Goal: Navigation & Orientation: Understand site structure

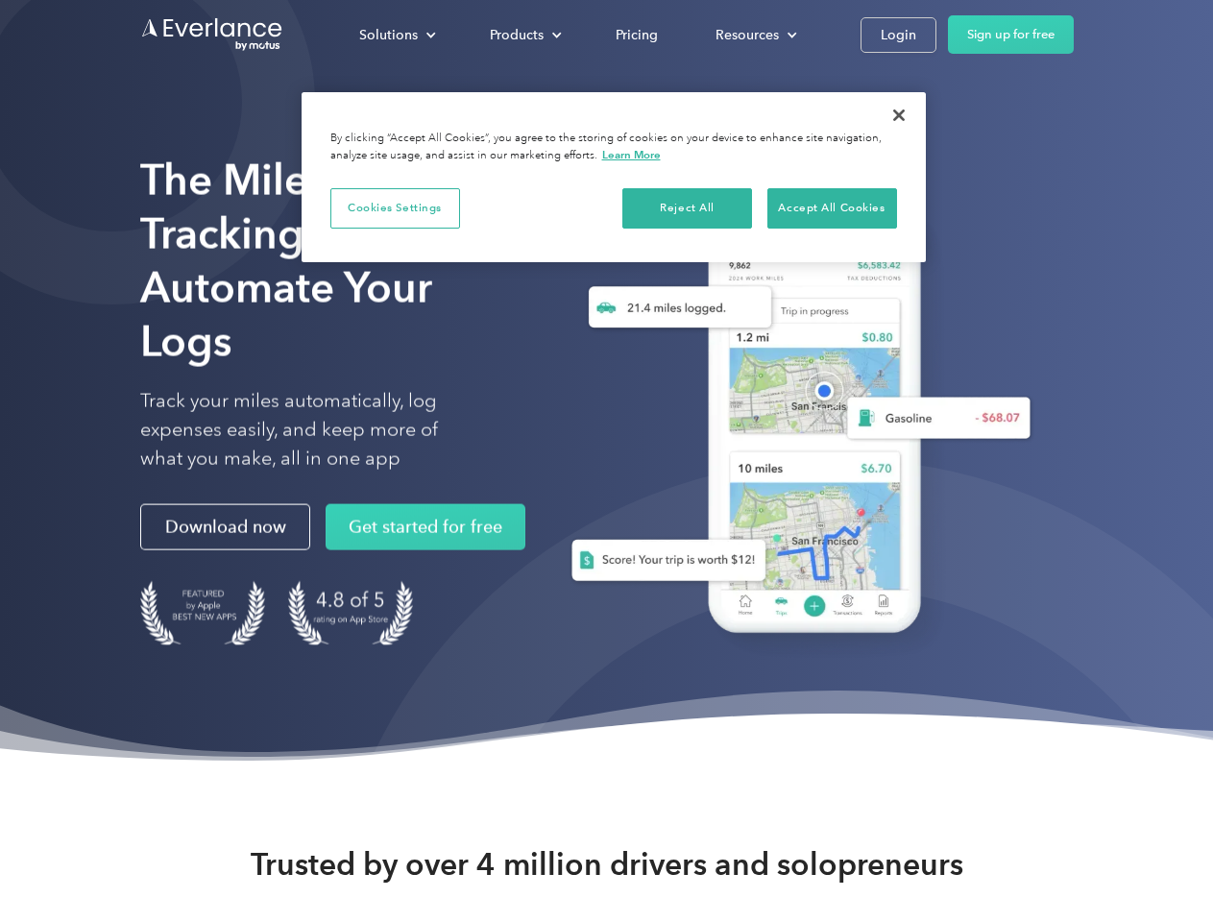
click at [397, 35] on div "Solutions" at bounding box center [388, 35] width 59 height 24
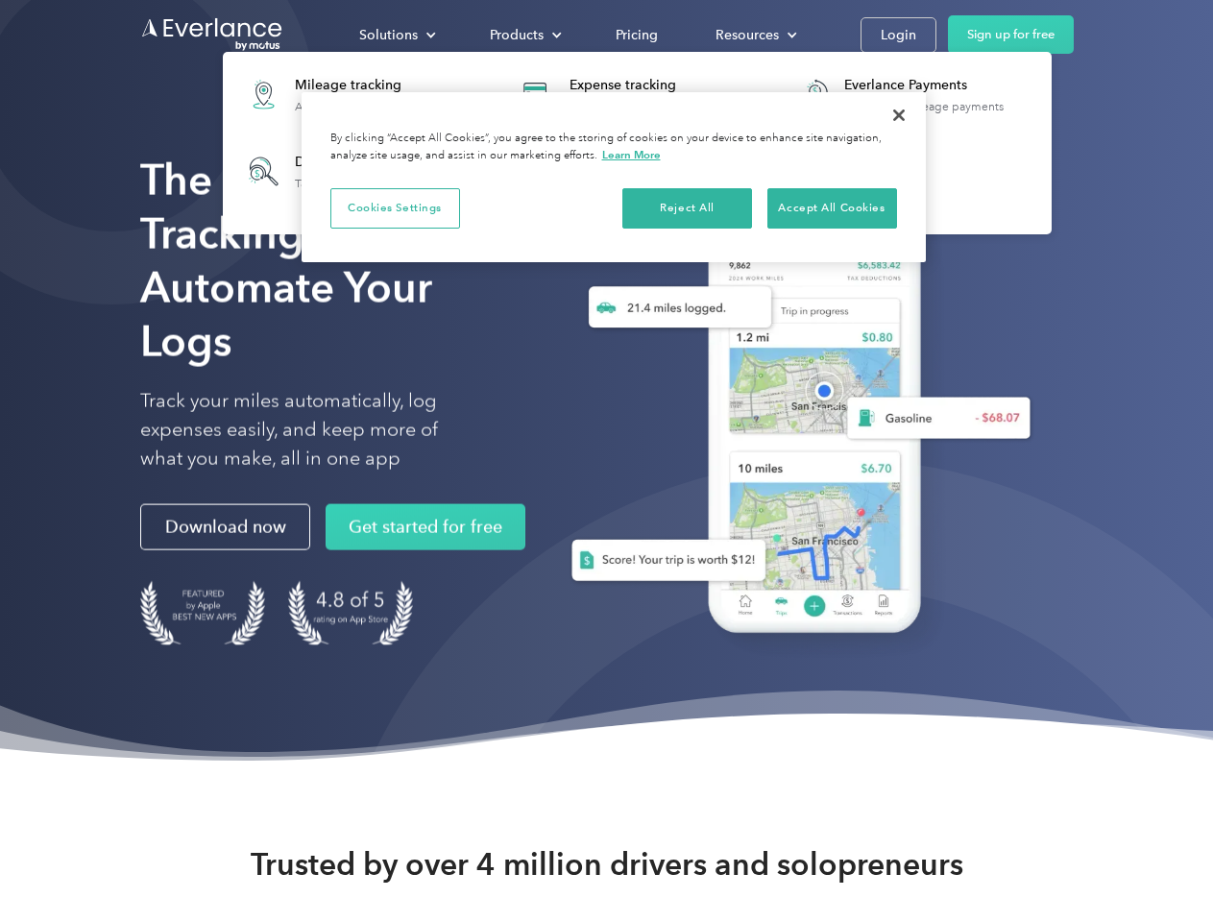
click at [523, 35] on div "Products" at bounding box center [517, 35] width 54 height 24
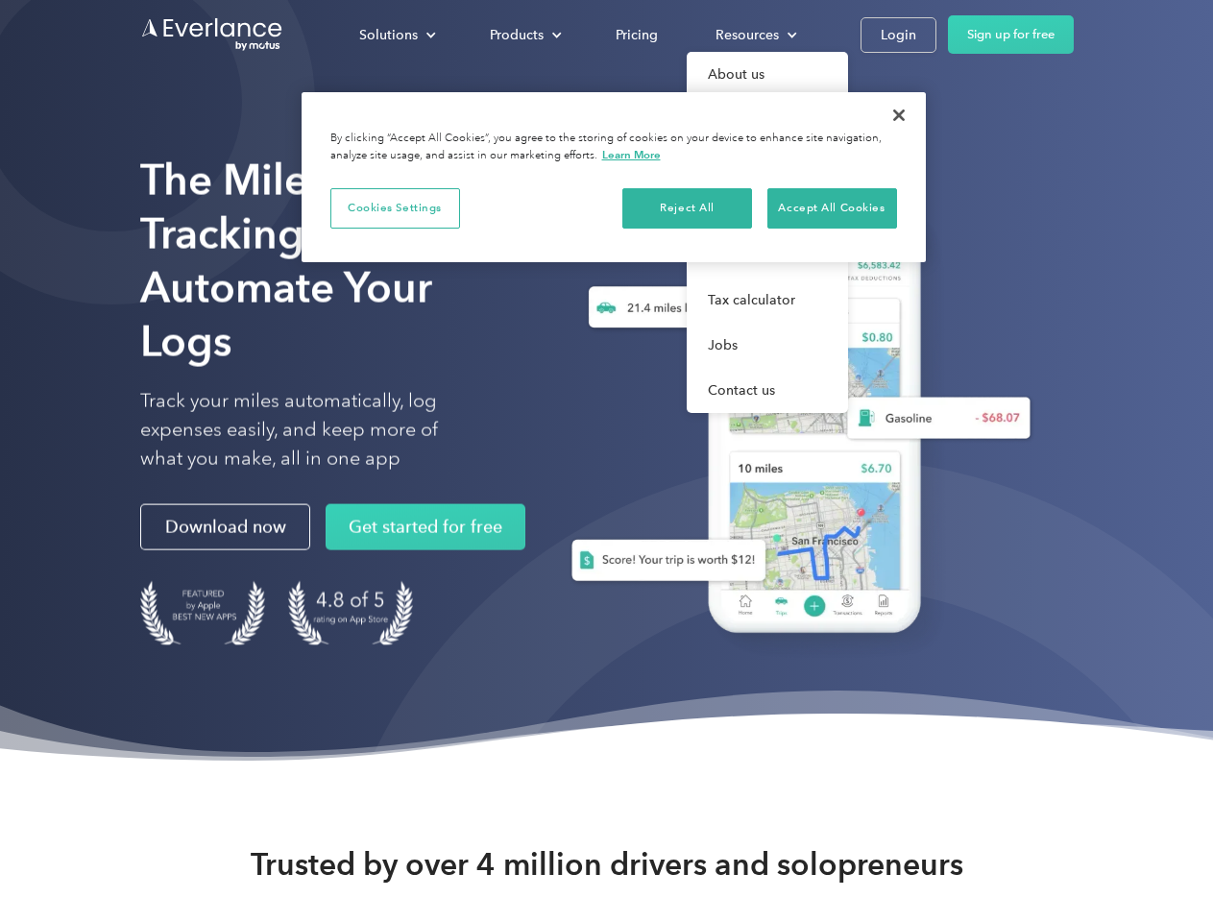
click at [754, 35] on div "Resources" at bounding box center [746, 35] width 63 height 24
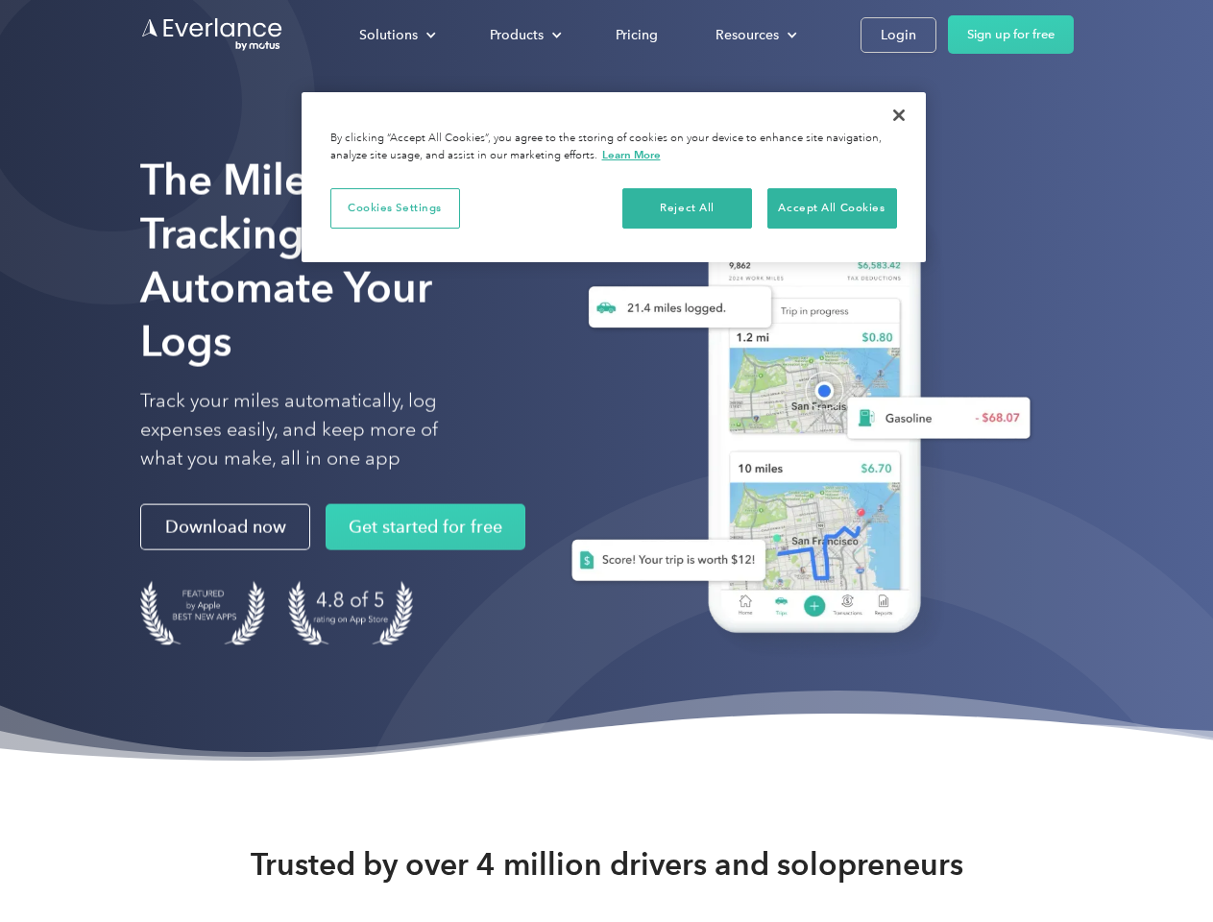
click at [395, 207] on button "Cookies Settings" at bounding box center [395, 208] width 130 height 40
click at [0, 0] on div "When you visit any website, it may store or retrieve information on your browse…" at bounding box center [0, 0] width 0 height 0
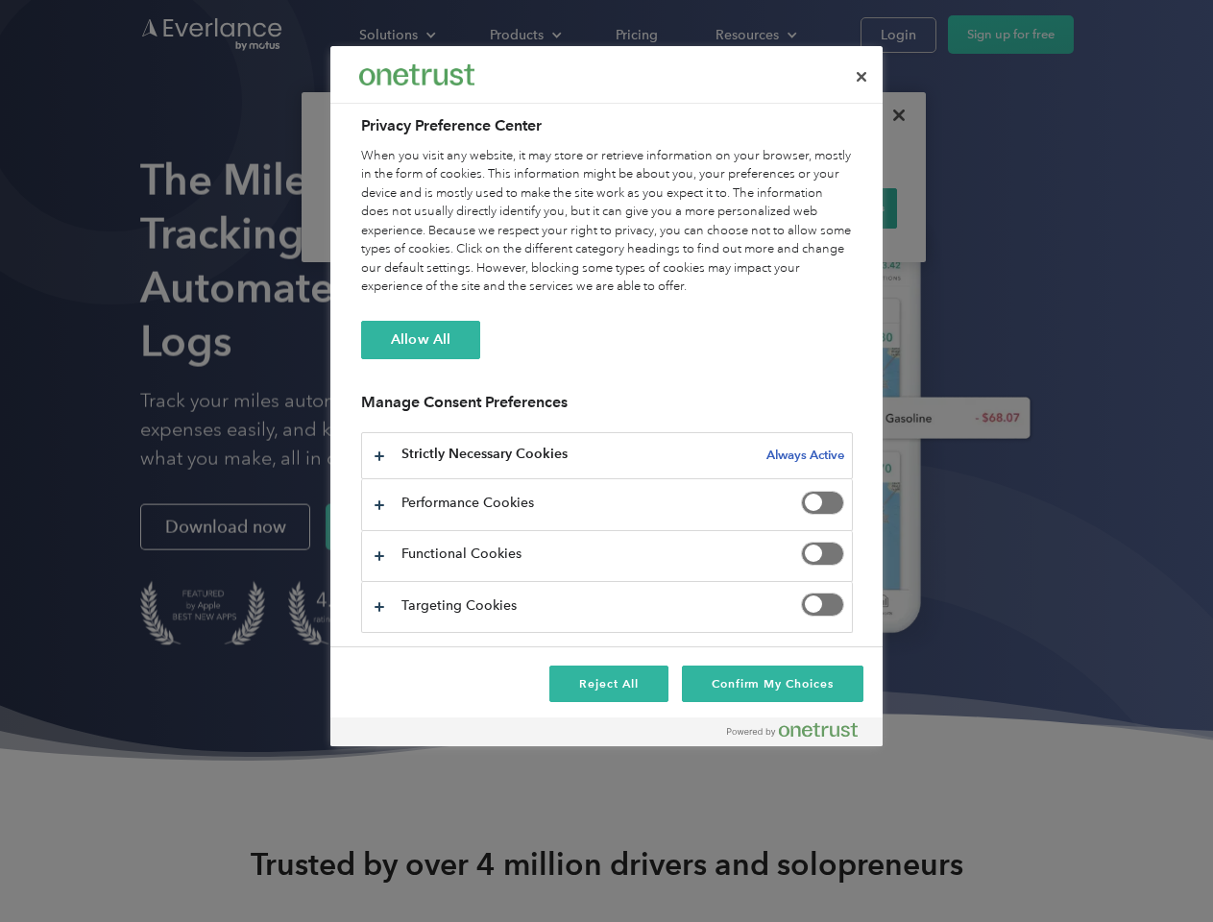
click at [832, 207] on div "When you visit any website, it may store or retrieve information on your browse…" at bounding box center [607, 222] width 492 height 150
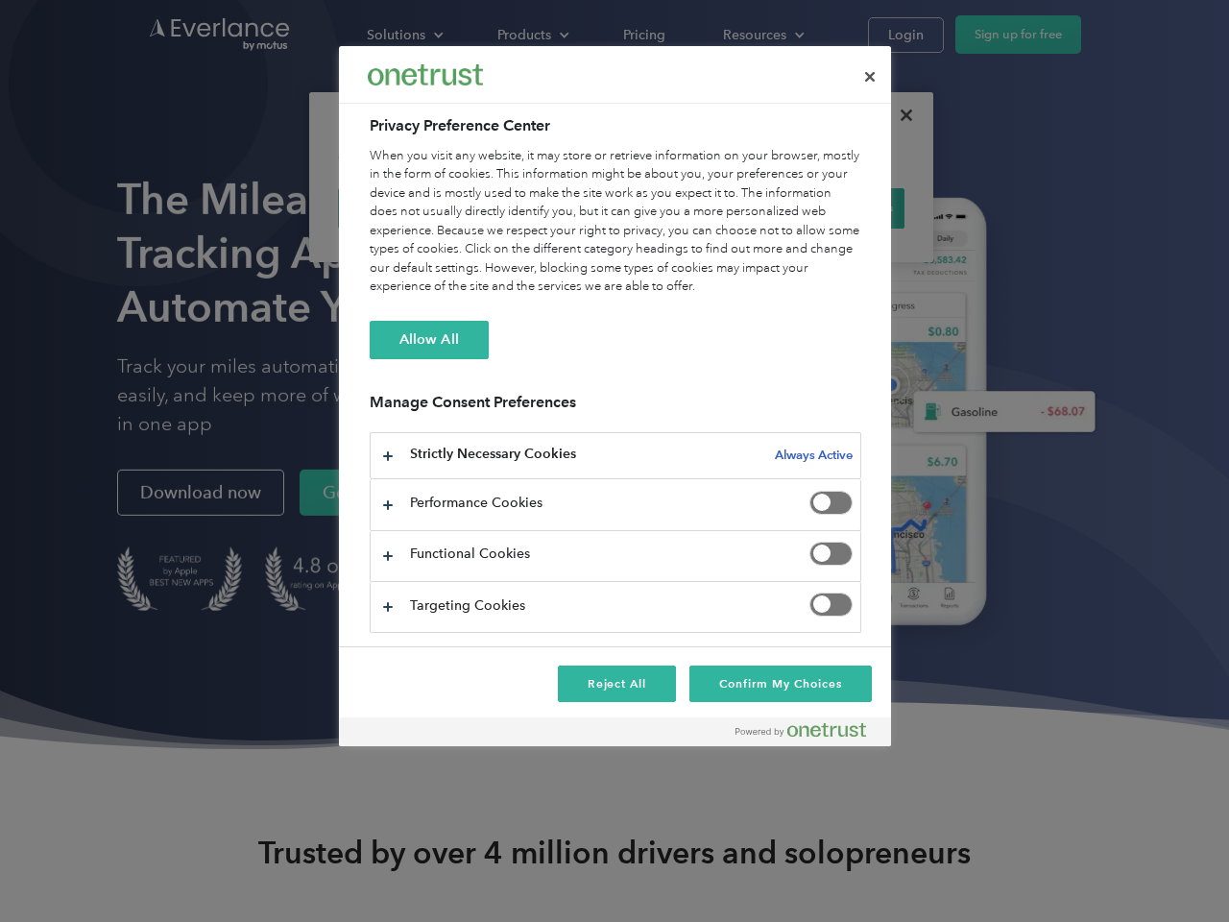
click at [899, 115] on div at bounding box center [614, 461] width 1229 height 922
